Goal: Task Accomplishment & Management: Manage account settings

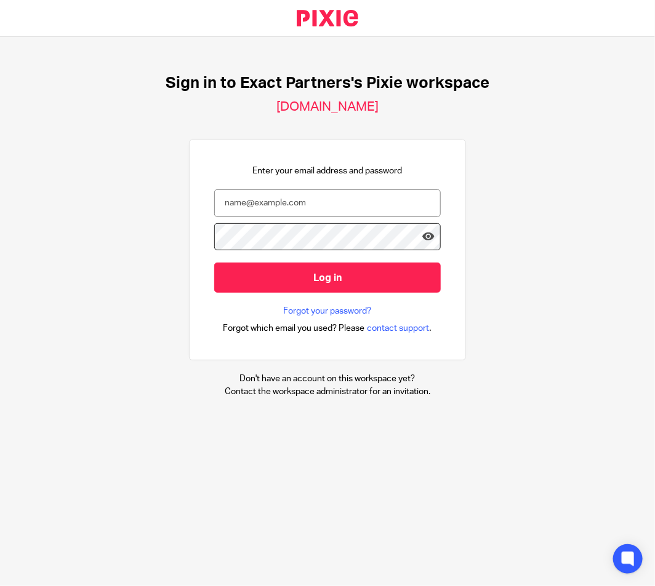
click at [526, 149] on div "Sign in to Exact Partners's Pixie workspace [DOMAIN_NAME] Enter your email addr…" at bounding box center [327, 236] width 655 height 398
click at [304, 212] on input "email" at bounding box center [327, 203] width 226 height 28
click at [313, 211] on input "email" at bounding box center [327, 203] width 226 height 28
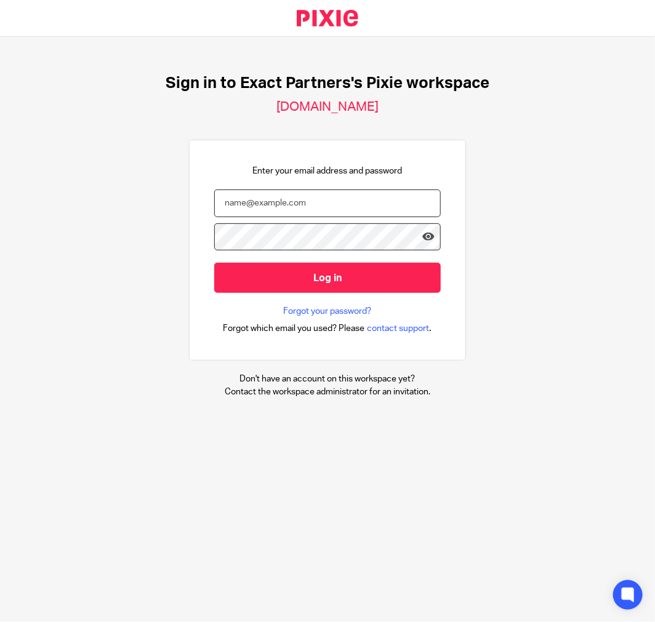
click at [326, 207] on input "email" at bounding box center [327, 203] width 226 height 28
click at [119, 221] on div "Sign in to Exact Partners's Pixie workspace [DOMAIN_NAME] Enter your email addr…" at bounding box center [327, 236] width 655 height 398
click at [289, 191] on input "email" at bounding box center [327, 203] width 226 height 28
click at [500, 279] on div "Sign in to Exact Partners's Pixie workspace [DOMAIN_NAME] Enter your email addr…" at bounding box center [327, 236] width 655 height 398
click at [298, 199] on input "email" at bounding box center [327, 203] width 226 height 28
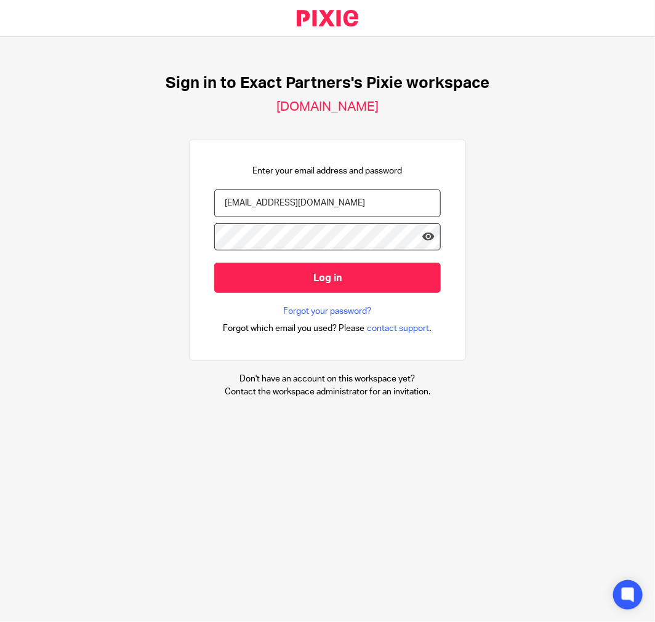
type input "lmiliotto@getexact.com"
click at [214, 263] on input "Log in" at bounding box center [327, 278] width 226 height 30
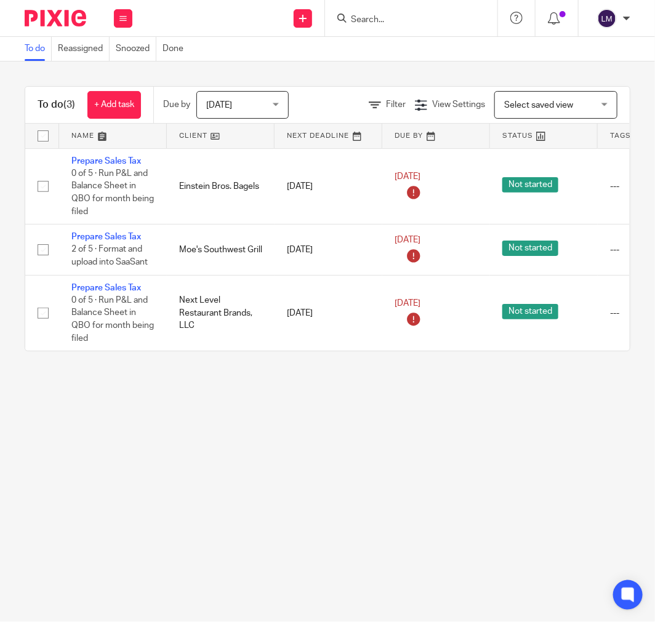
click at [0, 621] on nordpass-portal at bounding box center [0, 622] width 0 height 0
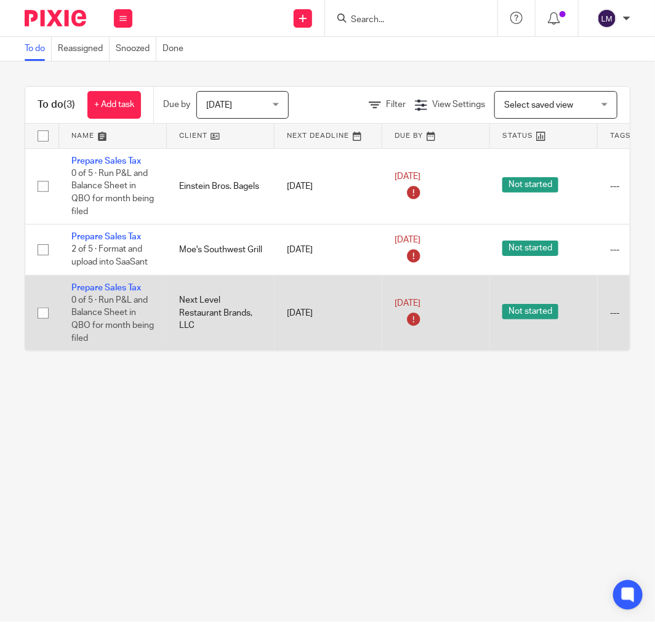
click at [297, 308] on td "[DATE]" at bounding box center [328, 313] width 108 height 76
click at [111, 286] on link "Prepare Sales Tax" at bounding box center [106, 288] width 70 height 9
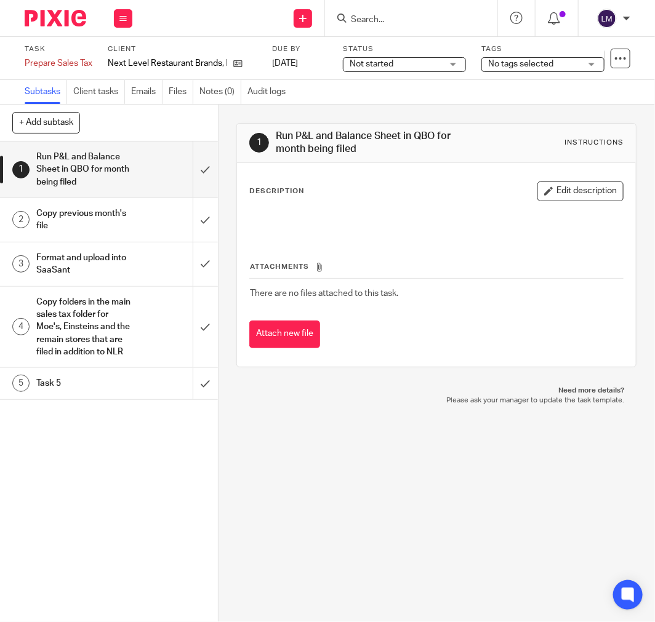
click at [72, 22] on img at bounding box center [56, 18] width 62 height 17
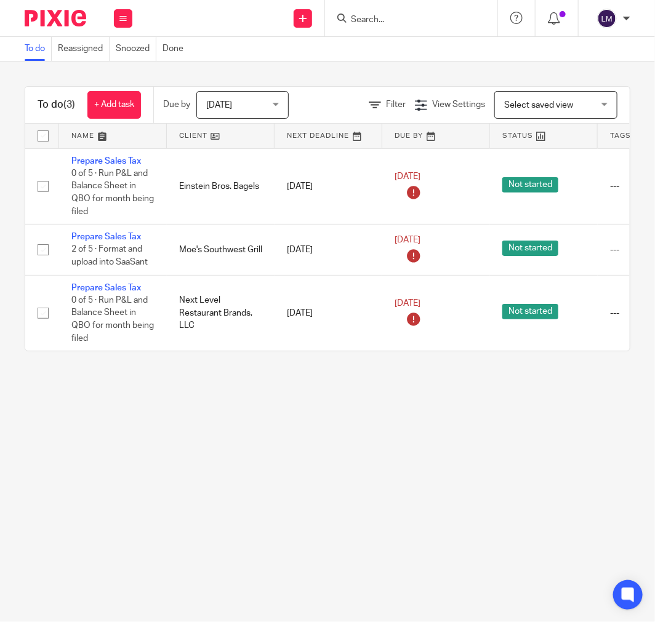
click at [272, 504] on main "To do Reassigned Snoozed Done To do (3) + Add task Due by Today Today Today Tom…" at bounding box center [327, 311] width 655 height 622
click at [56, 15] on img at bounding box center [56, 18] width 62 height 17
click at [122, 20] on icon at bounding box center [122, 18] width 7 height 7
click at [64, 16] on img at bounding box center [56, 18] width 62 height 17
click at [126, 12] on button at bounding box center [123, 18] width 18 height 18
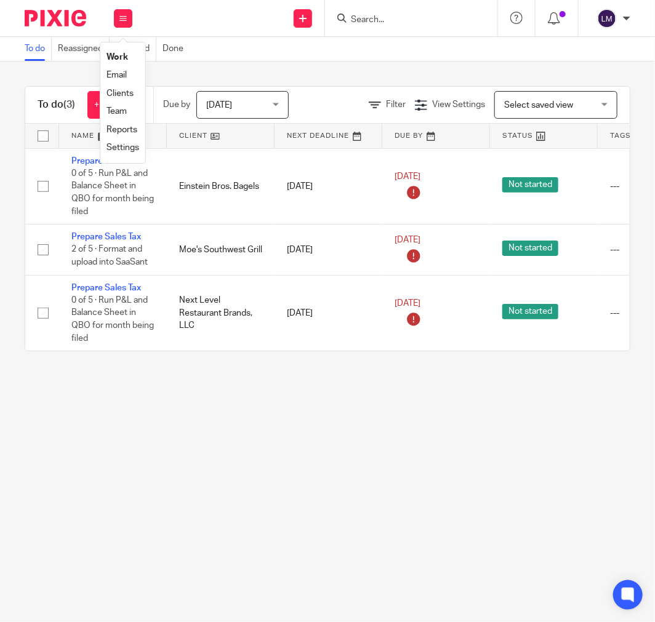
click at [73, 19] on img at bounding box center [56, 18] width 62 height 17
click at [277, 105] on div "Today Today" at bounding box center [242, 105] width 92 height 28
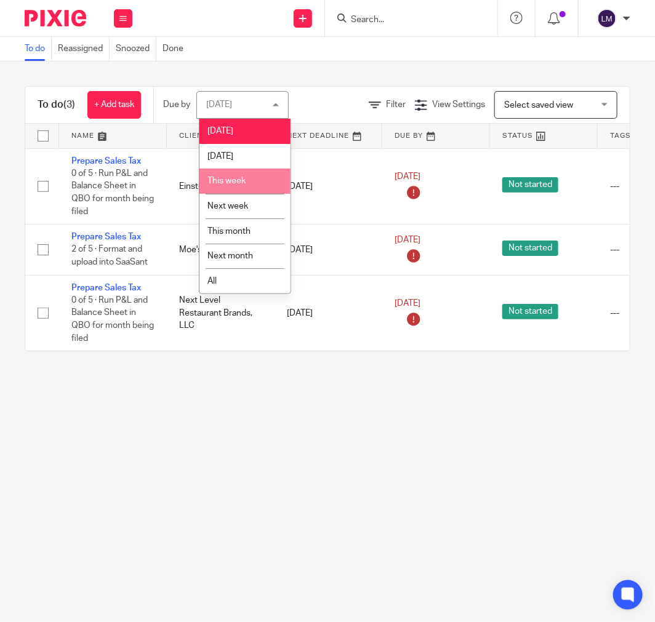
click at [254, 175] on li "This week" at bounding box center [244, 181] width 91 height 25
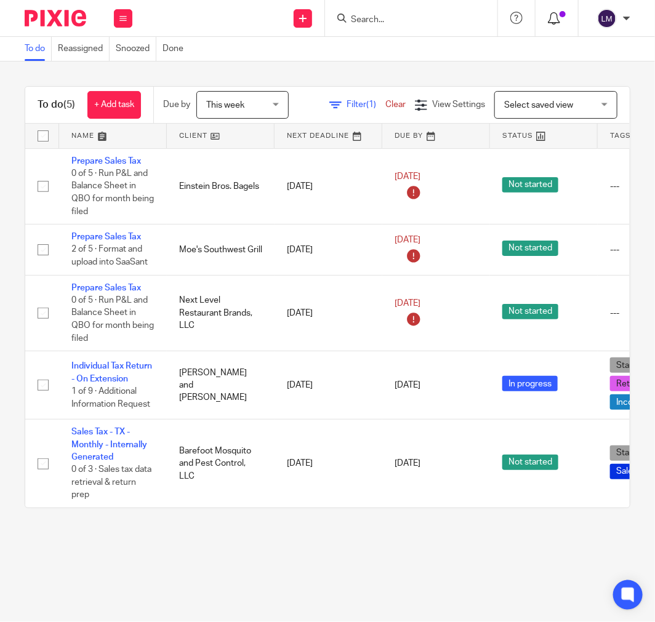
click at [556, 22] on icon at bounding box center [554, 18] width 12 height 12
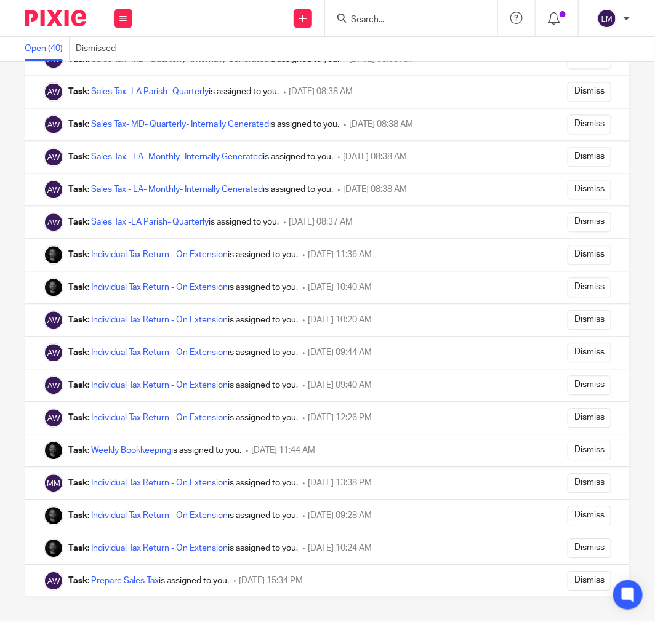
scroll to position [833, 0]
click at [76, 19] on img at bounding box center [56, 18] width 62 height 17
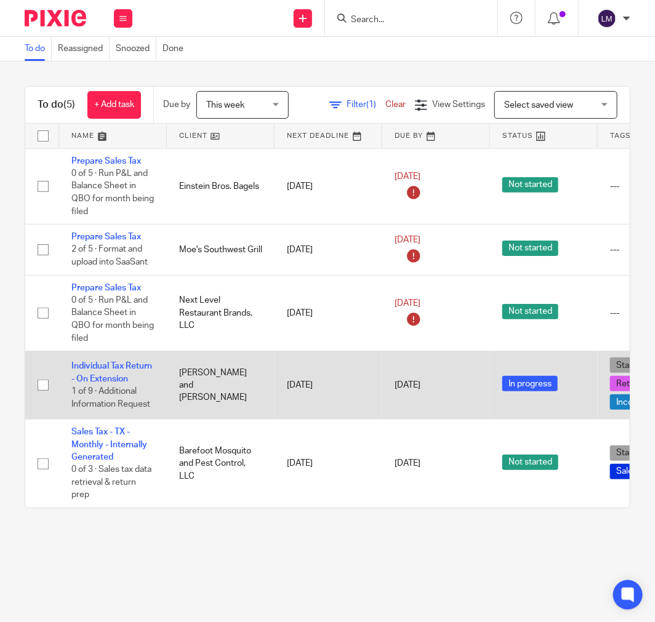
click at [122, 373] on td "Individual Tax Return - On Extension 1 of 9 · Additional Information Request" at bounding box center [113, 385] width 108 height 68
click at [124, 370] on link "Individual Tax Return - On Extension" at bounding box center [111, 372] width 81 height 21
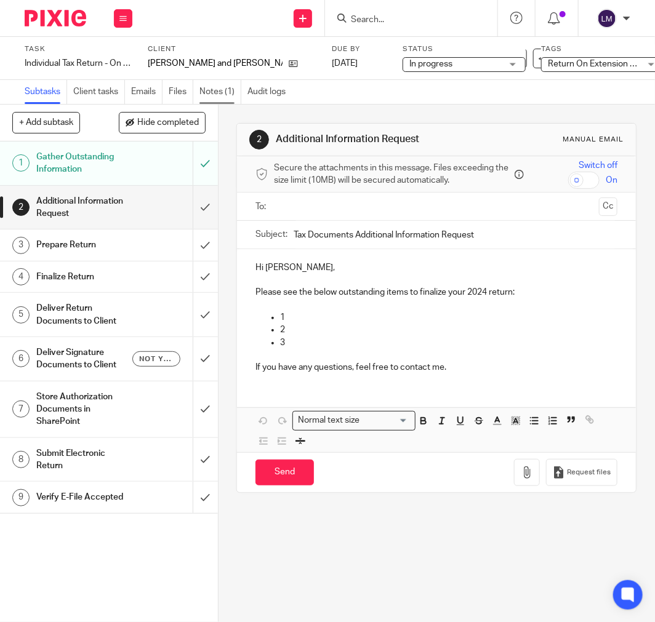
click at [216, 87] on link "Notes (1)" at bounding box center [220, 92] width 42 height 24
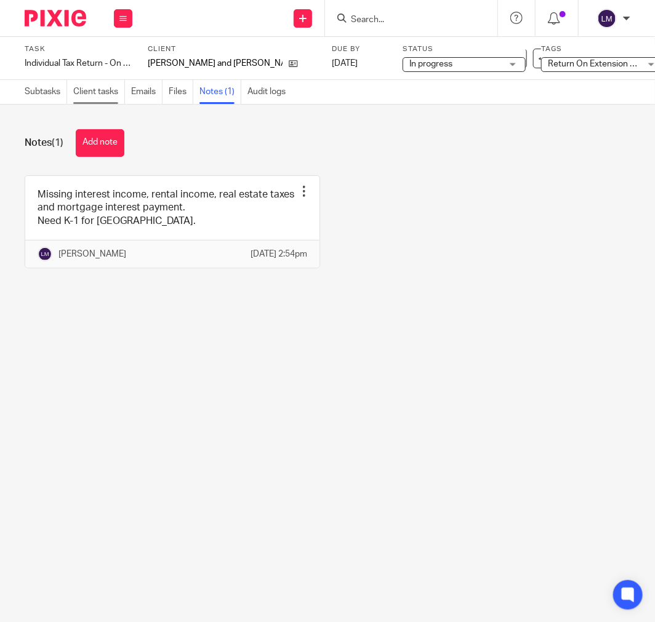
click at [100, 97] on link "Client tasks" at bounding box center [99, 92] width 52 height 24
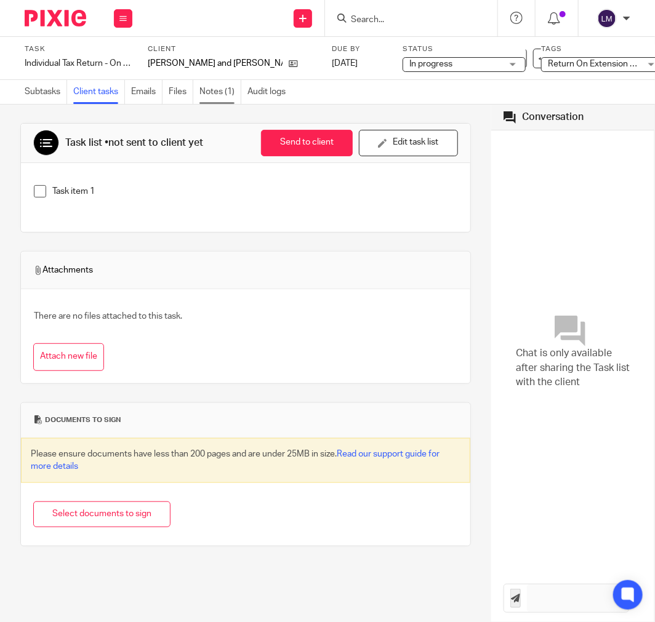
click at [209, 95] on link "Notes (1)" at bounding box center [220, 92] width 42 height 24
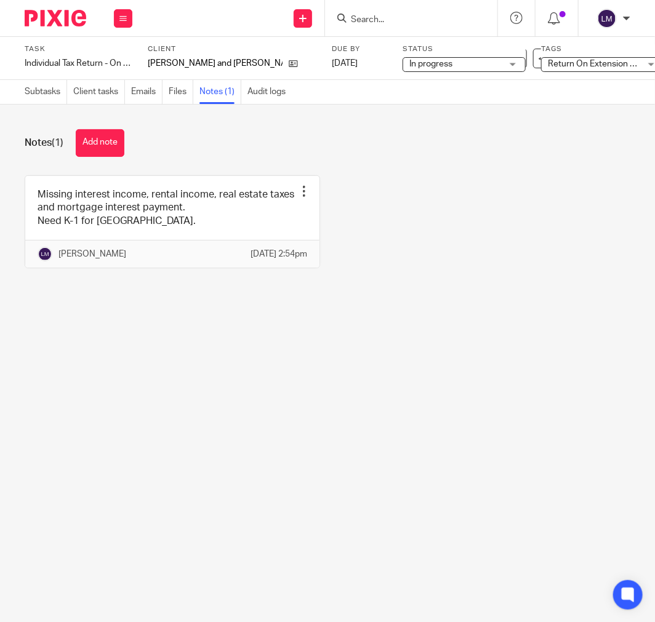
click at [23, 86] on div "Subtasks Client tasks Emails Files Notes (1) Audit logs" at bounding box center [155, 92] width 310 height 24
click at [51, 99] on link "Subtasks" at bounding box center [46, 92] width 42 height 24
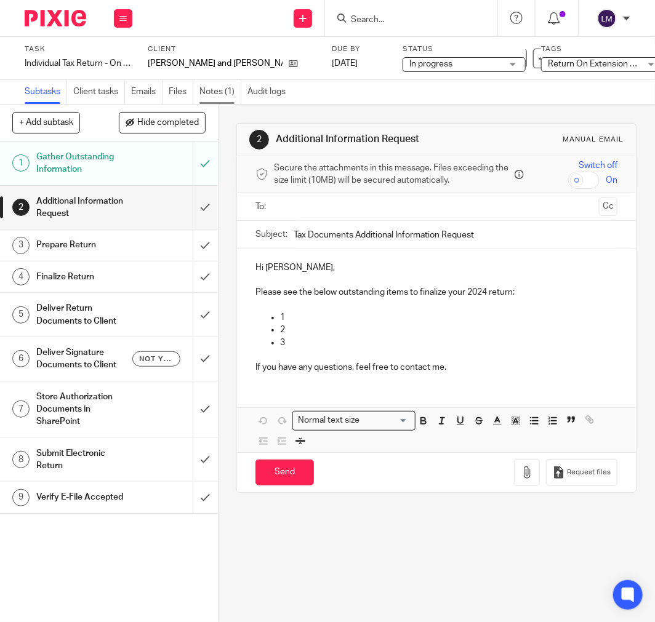
click at [229, 86] on link "Notes (1)" at bounding box center [220, 92] width 42 height 24
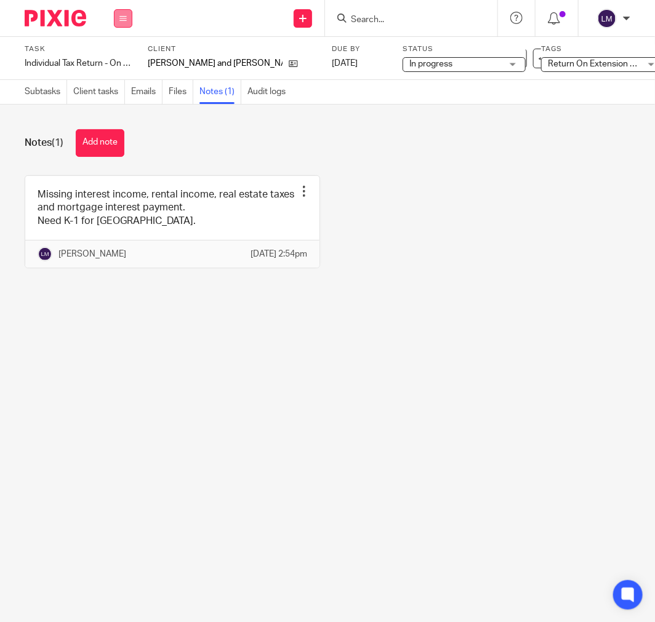
click at [118, 16] on button at bounding box center [123, 18] width 18 height 18
click at [122, 89] on link "Clients" at bounding box center [119, 93] width 27 height 9
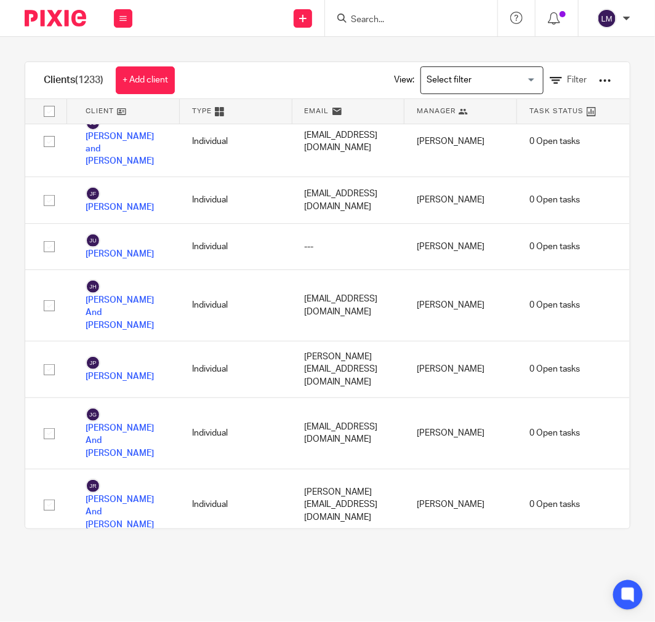
scroll to position [33772, 0]
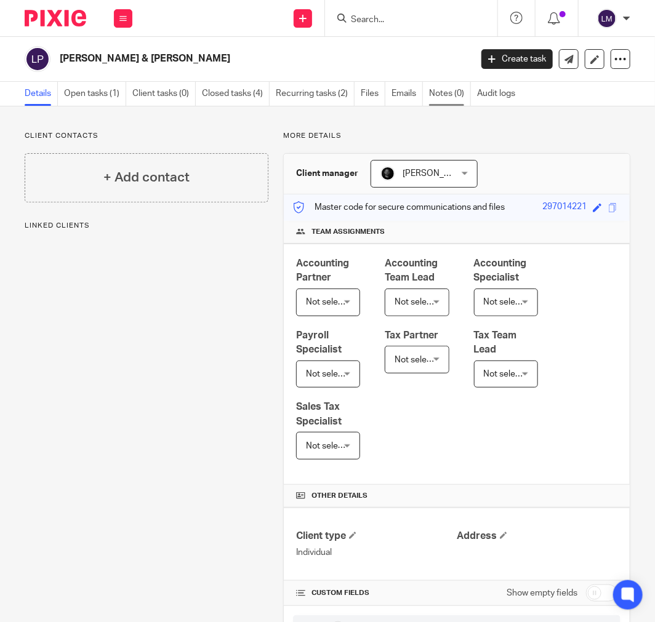
click at [433, 100] on link "Notes (0)" at bounding box center [450, 94] width 42 height 24
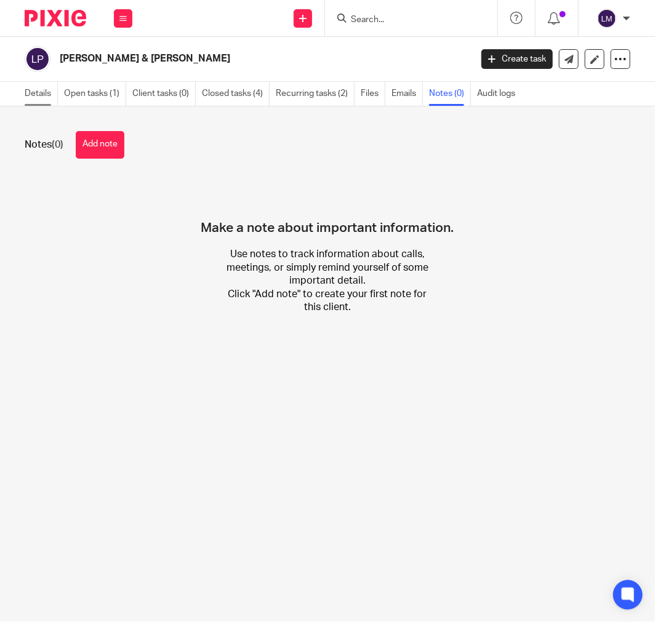
click at [36, 94] on link "Details" at bounding box center [41, 94] width 33 height 24
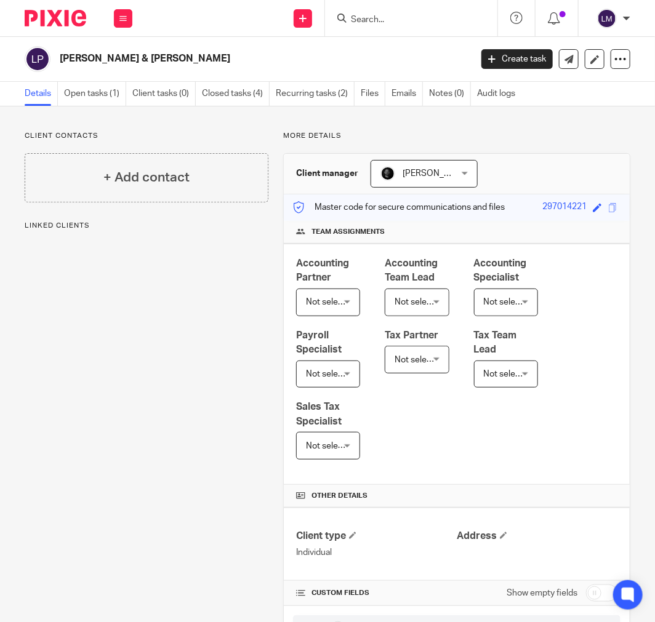
click at [58, 15] on img at bounding box center [56, 18] width 62 height 17
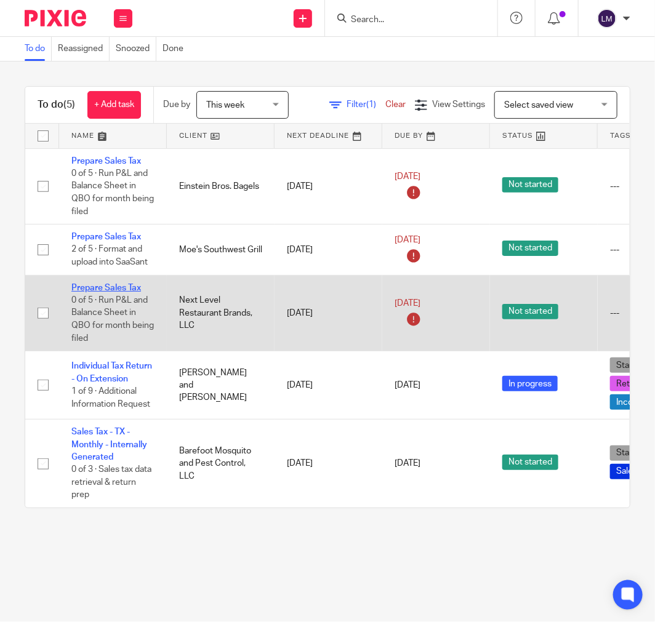
click at [116, 286] on link "Prepare Sales Tax" at bounding box center [106, 288] width 70 height 9
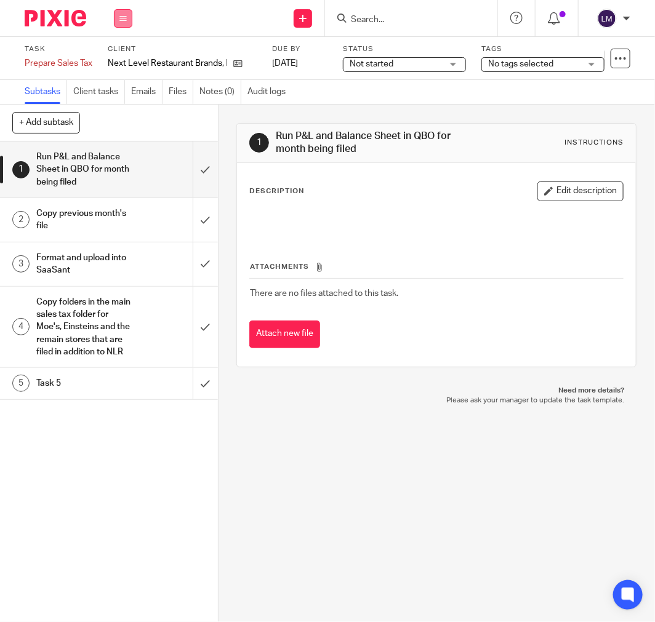
click at [127, 26] on button at bounding box center [123, 18] width 18 height 18
